Goal: Book appointment/travel/reservation

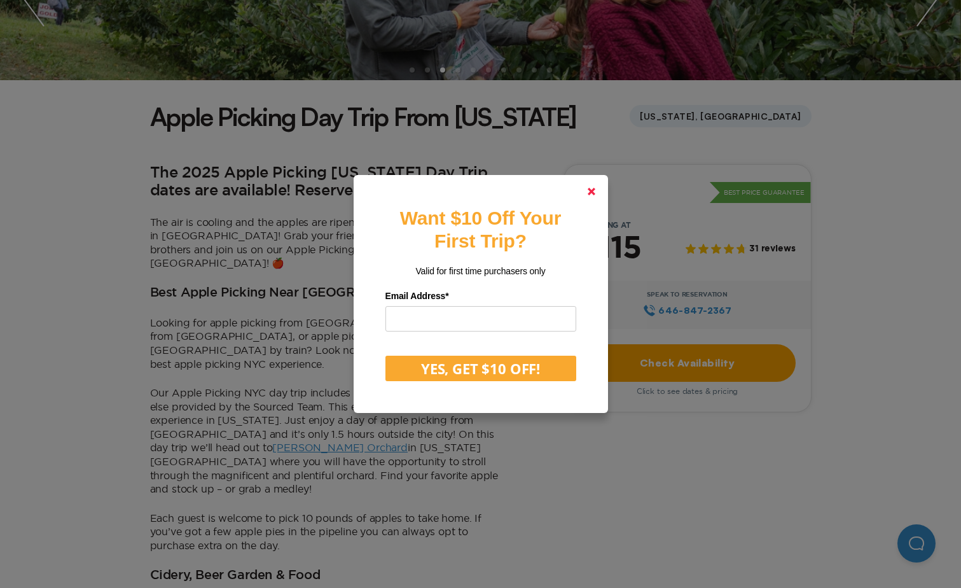
click at [596, 194] on icon at bounding box center [592, 192] width 8 height 8
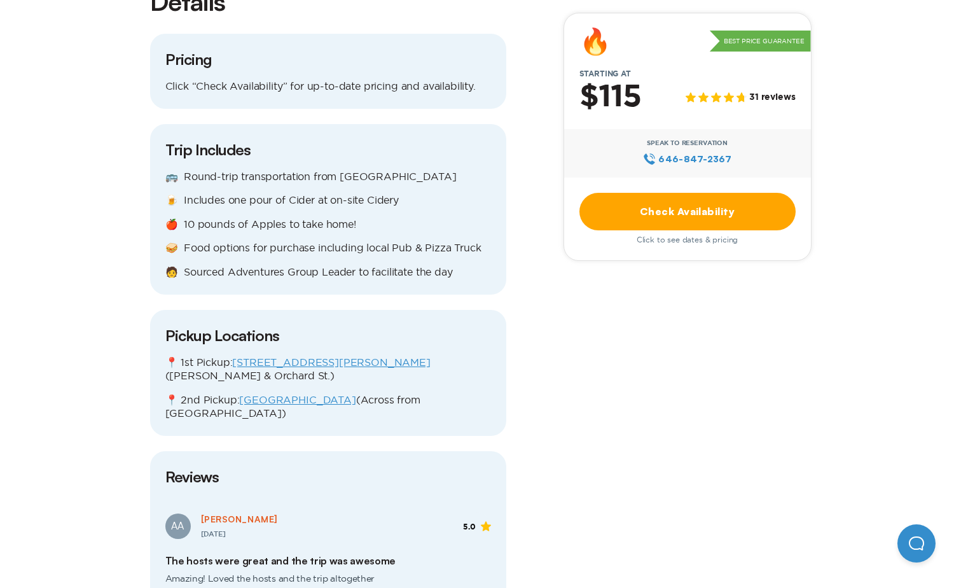
scroll to position [1336, 0]
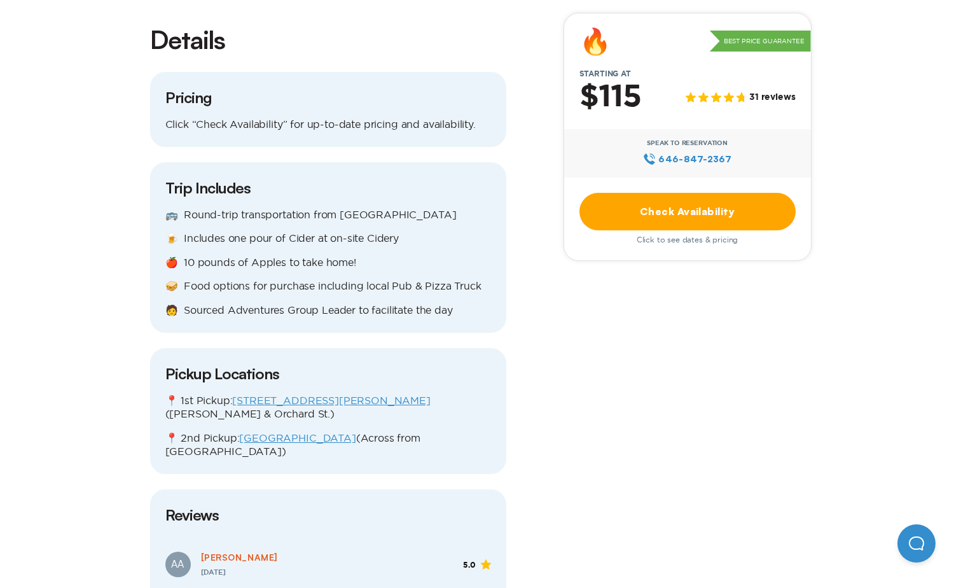
click at [694, 211] on link "Check Availability" at bounding box center [688, 212] width 216 height 38
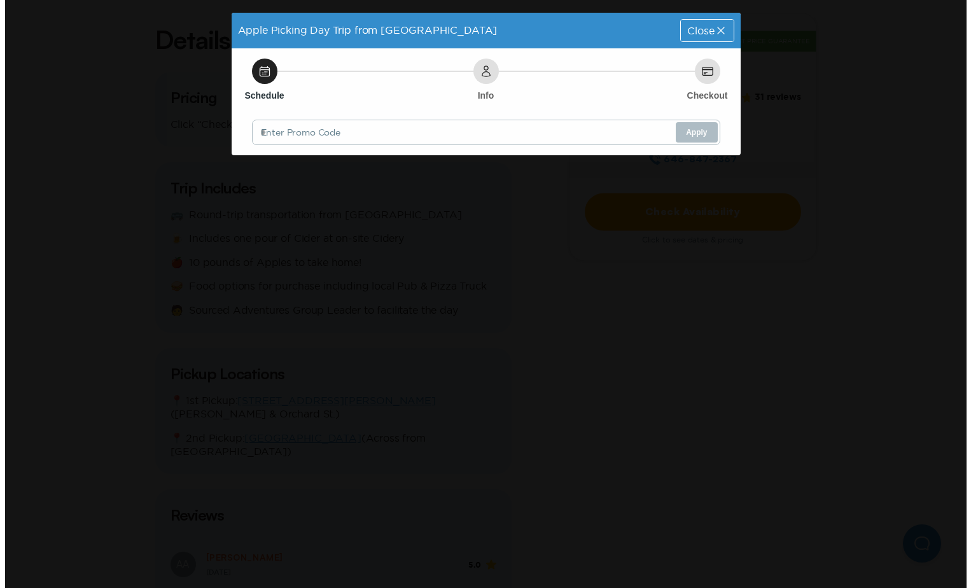
scroll to position [0, 0]
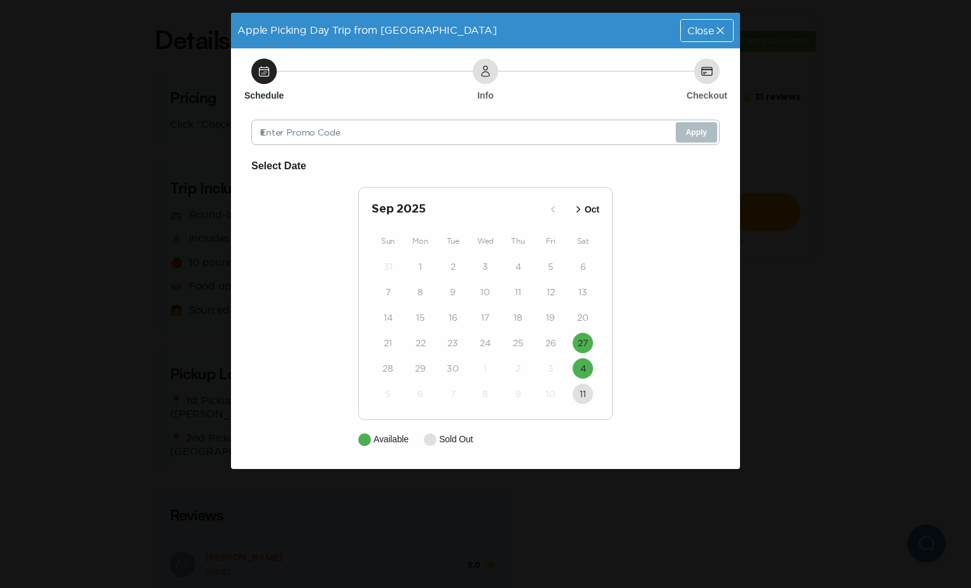
click at [578, 210] on icon "button" at bounding box center [578, 209] width 13 height 13
click at [568, 210] on icon "button" at bounding box center [567, 209] width 13 height 13
click at [589, 344] on button "27" at bounding box center [583, 343] width 20 height 20
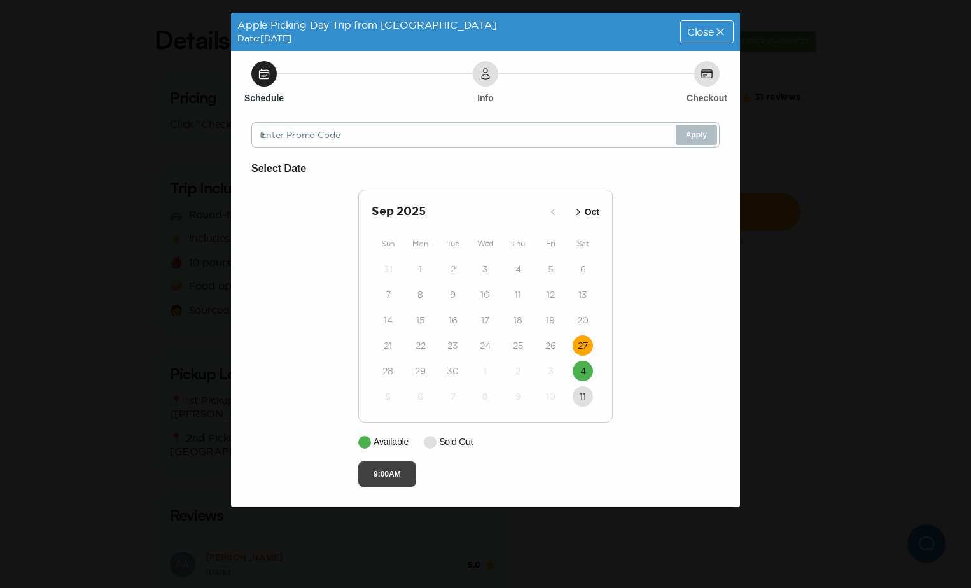
click at [400, 477] on button "9:00AM" at bounding box center [387, 473] width 58 height 25
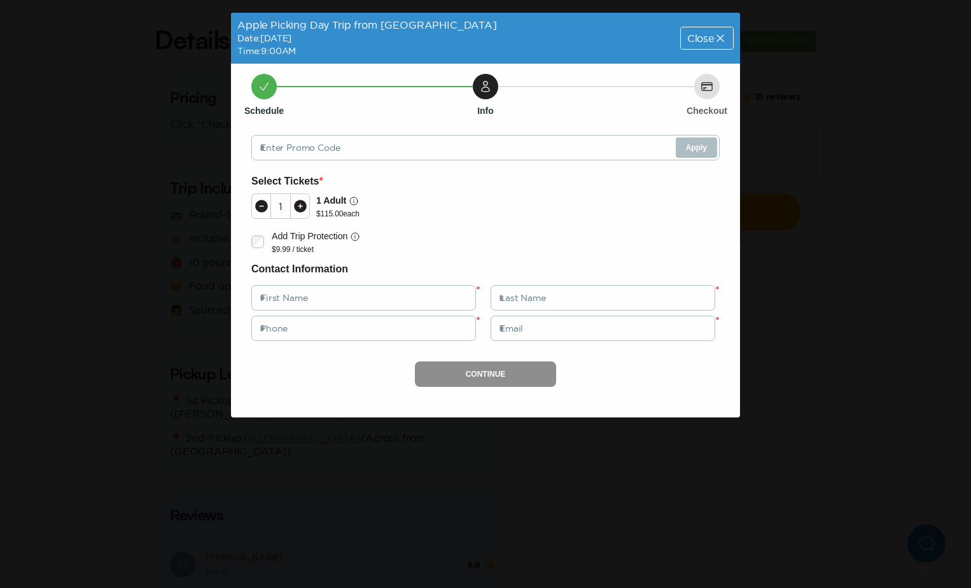
click at [300, 202] on icon at bounding box center [300, 206] width 13 height 13
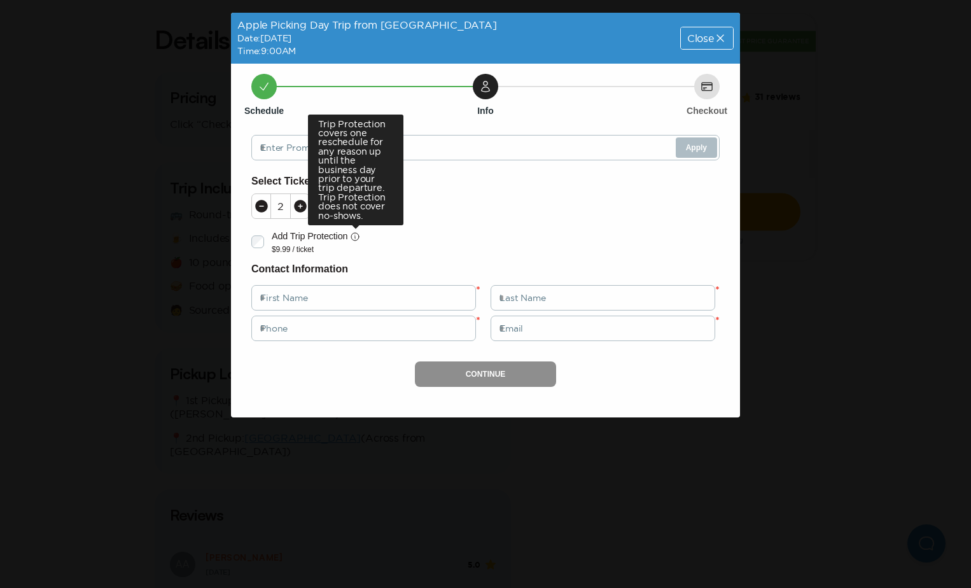
click at [352, 237] on icon at bounding box center [355, 237] width 8 height 8
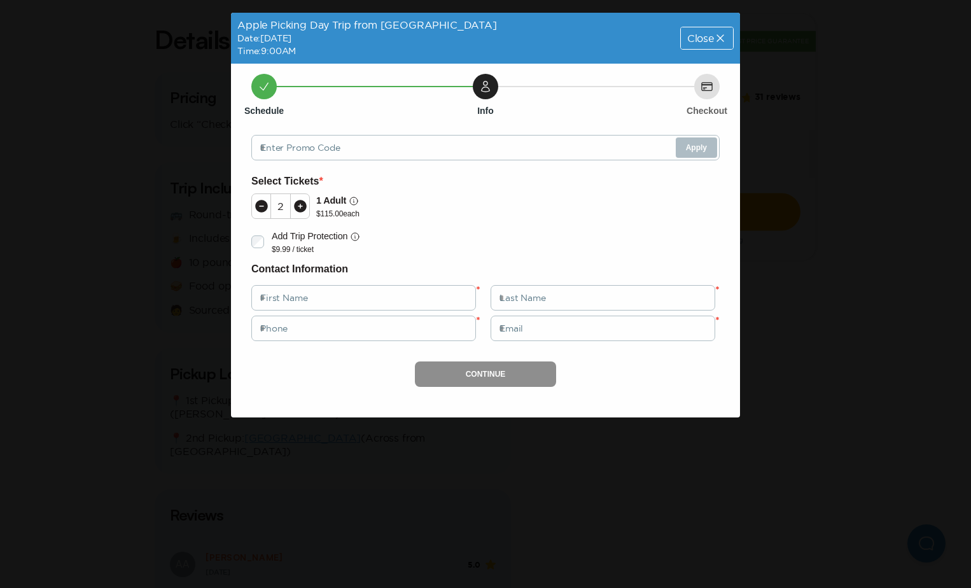
click at [715, 35] on icon at bounding box center [720, 38] width 13 height 13
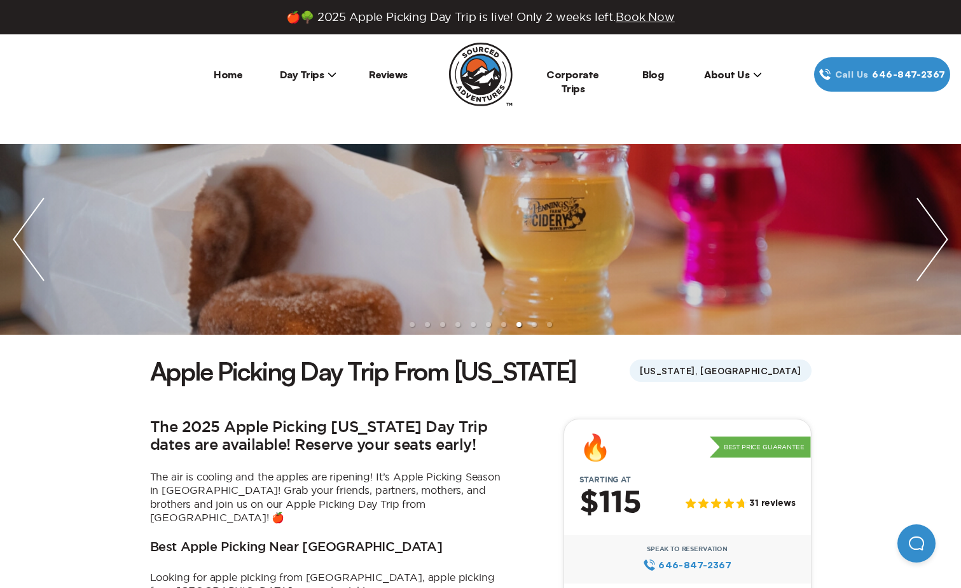
click at [946, 240] on img "next slide / item" at bounding box center [932, 239] width 57 height 191
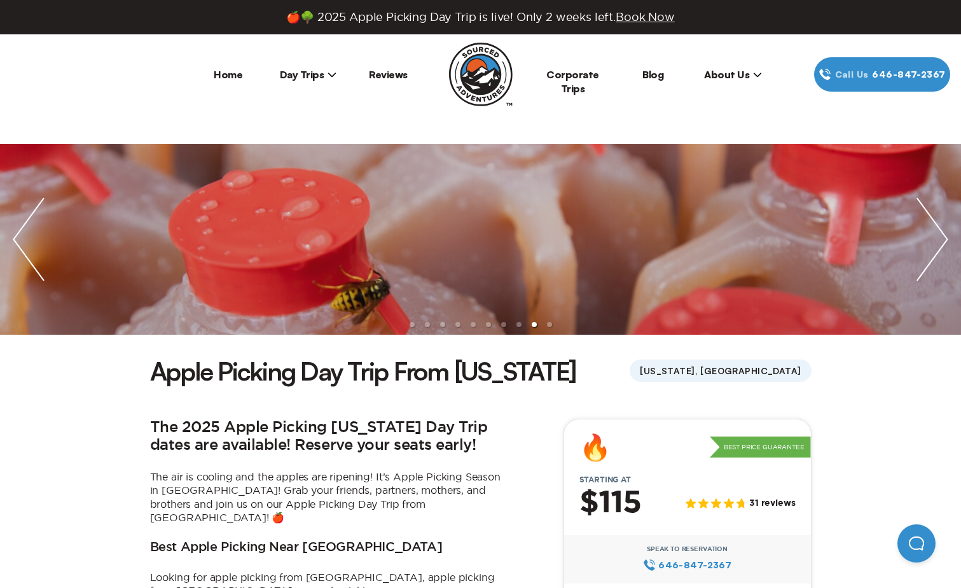
click at [942, 241] on img "next slide / item" at bounding box center [932, 239] width 57 height 191
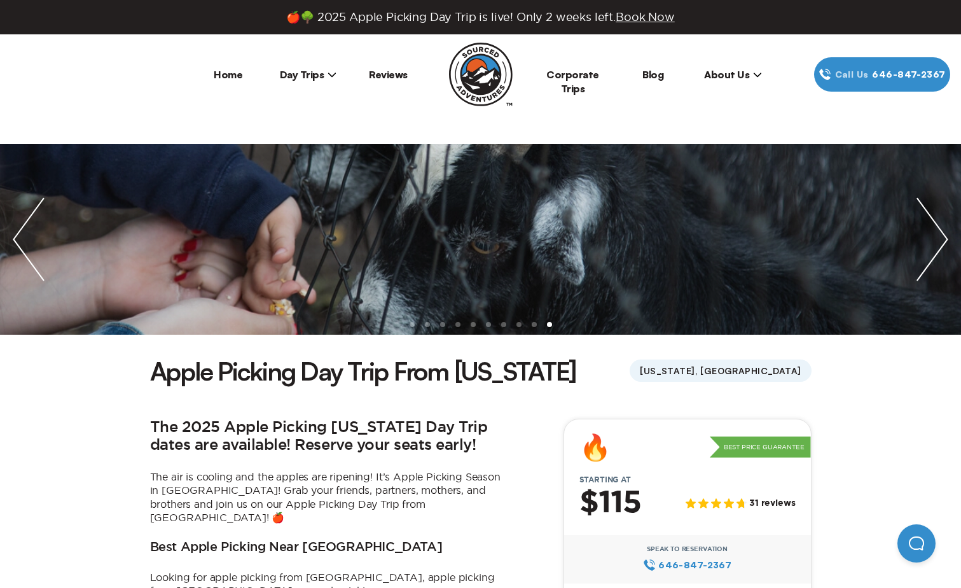
click at [944, 239] on img "next slide / item" at bounding box center [932, 239] width 57 height 191
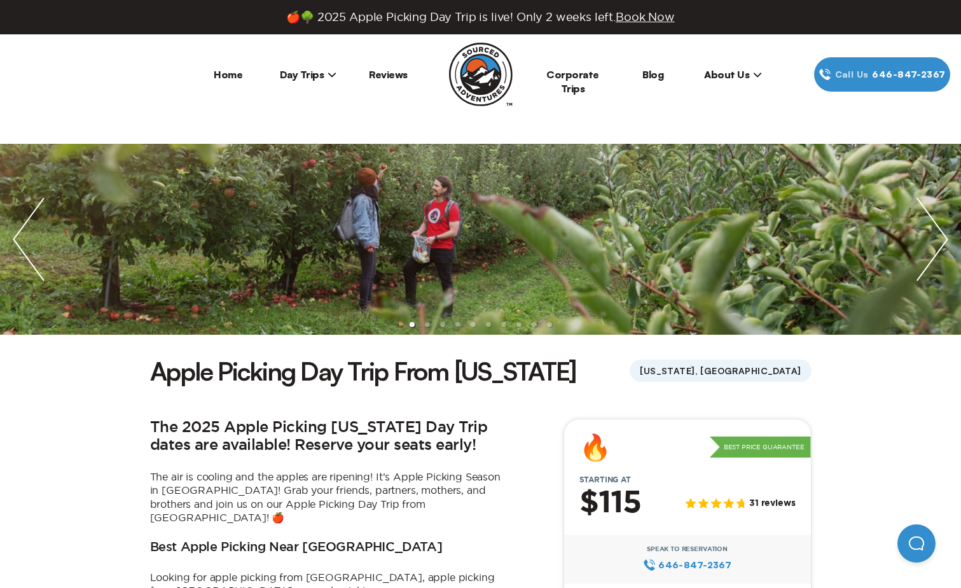
click at [944, 239] on img "next slide / item" at bounding box center [932, 239] width 57 height 191
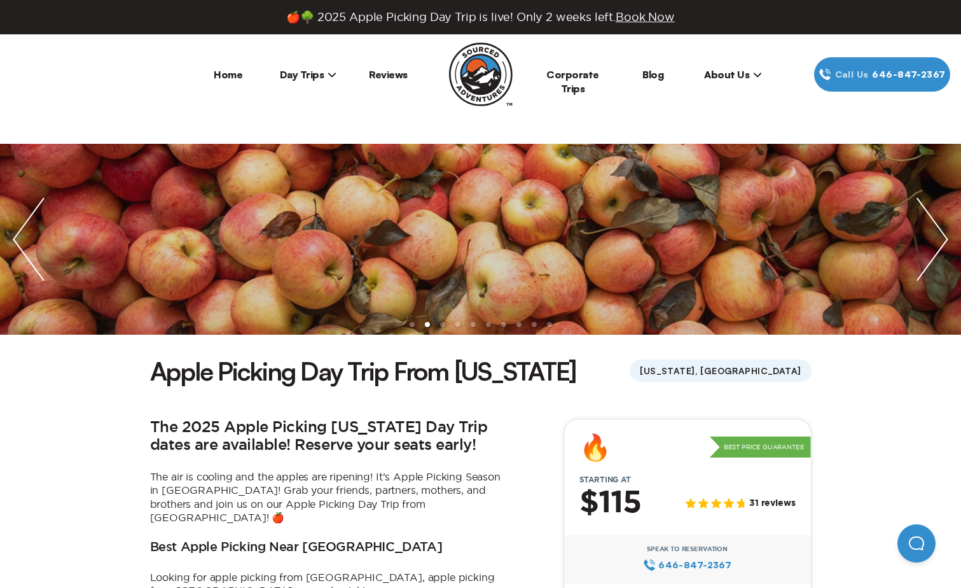
click at [940, 225] on img "next slide / item" at bounding box center [932, 239] width 57 height 191
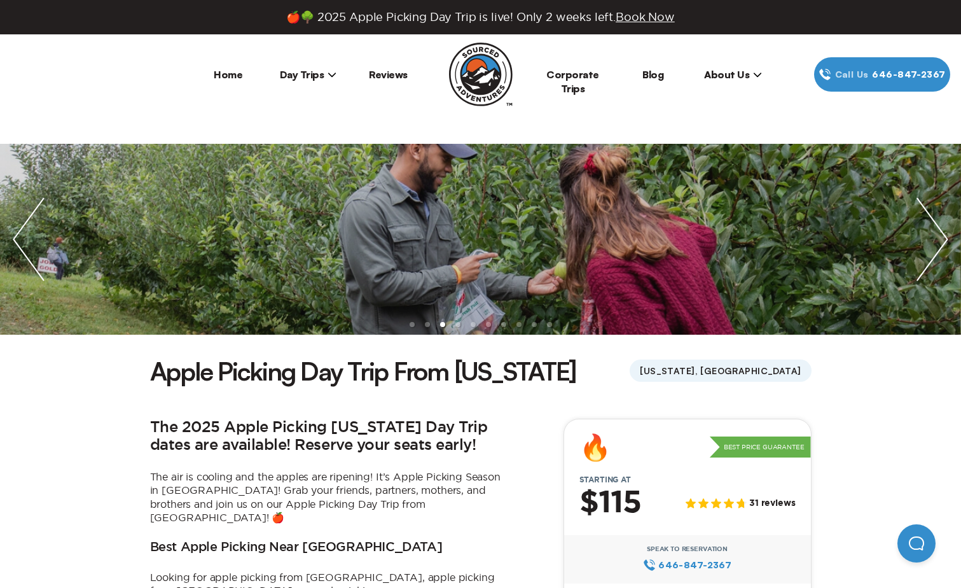
click at [925, 204] on img "next slide / item" at bounding box center [932, 239] width 57 height 191
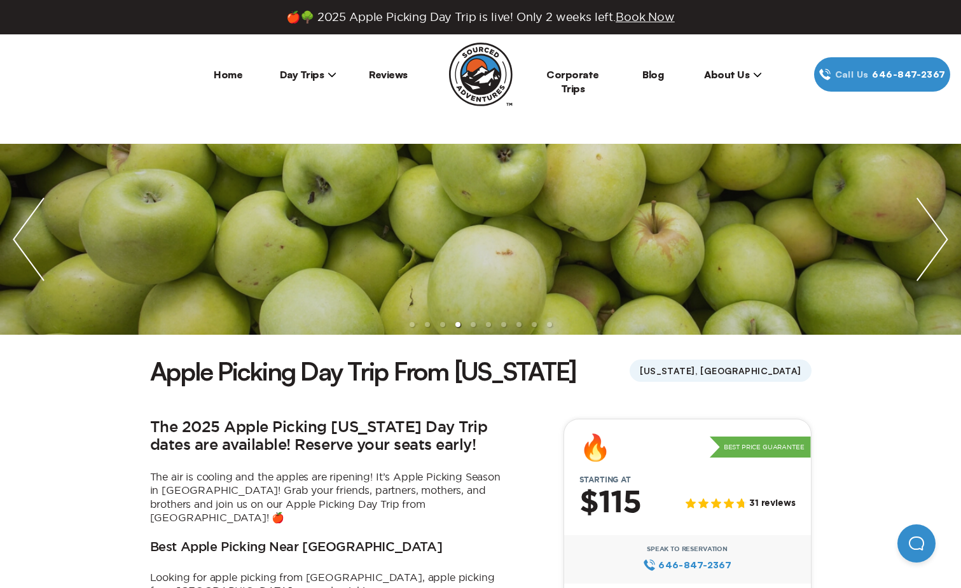
click at [914, 226] on img "next slide / item" at bounding box center [932, 239] width 57 height 191
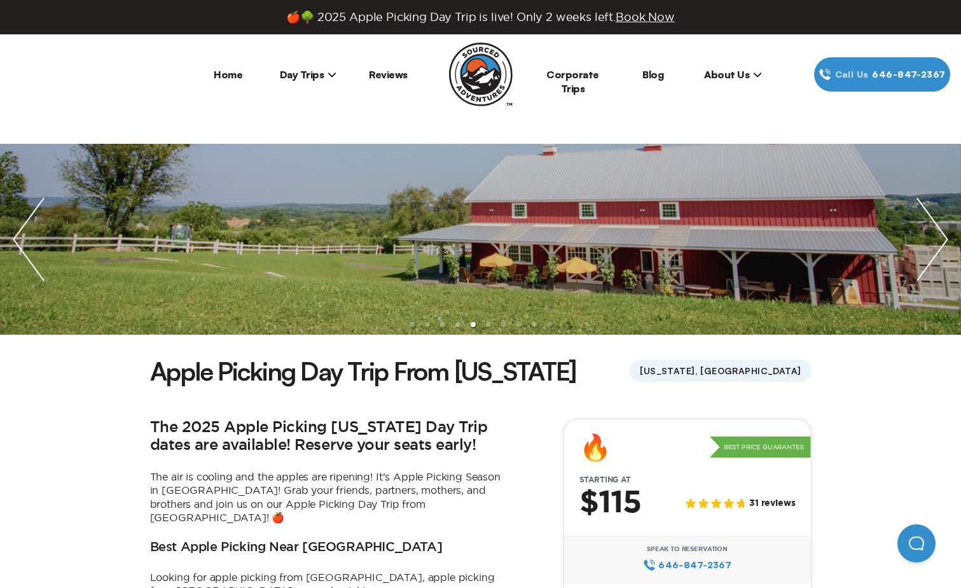
click at [927, 225] on img "next slide / item" at bounding box center [932, 239] width 57 height 191
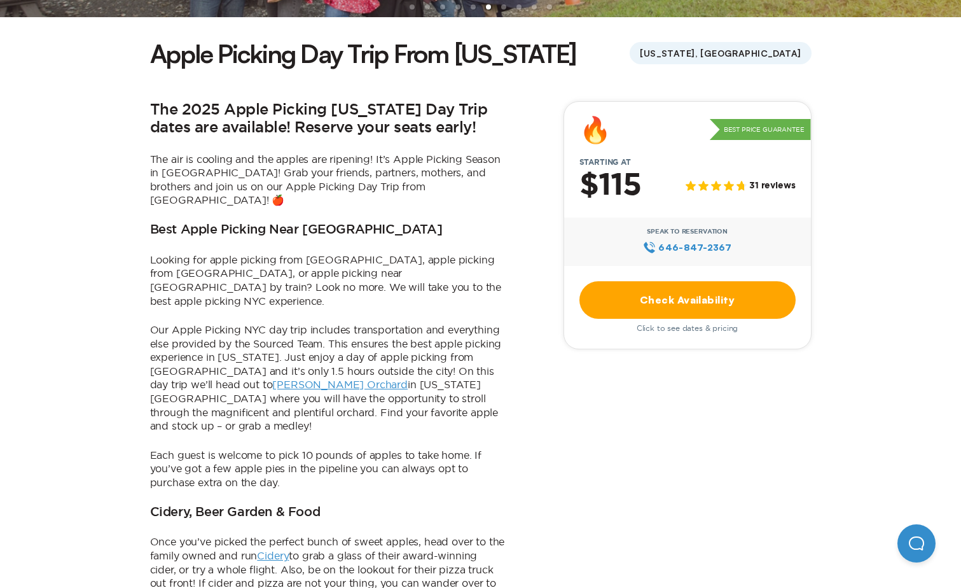
scroll to position [318, 0]
